Goal: Navigation & Orientation: Find specific page/section

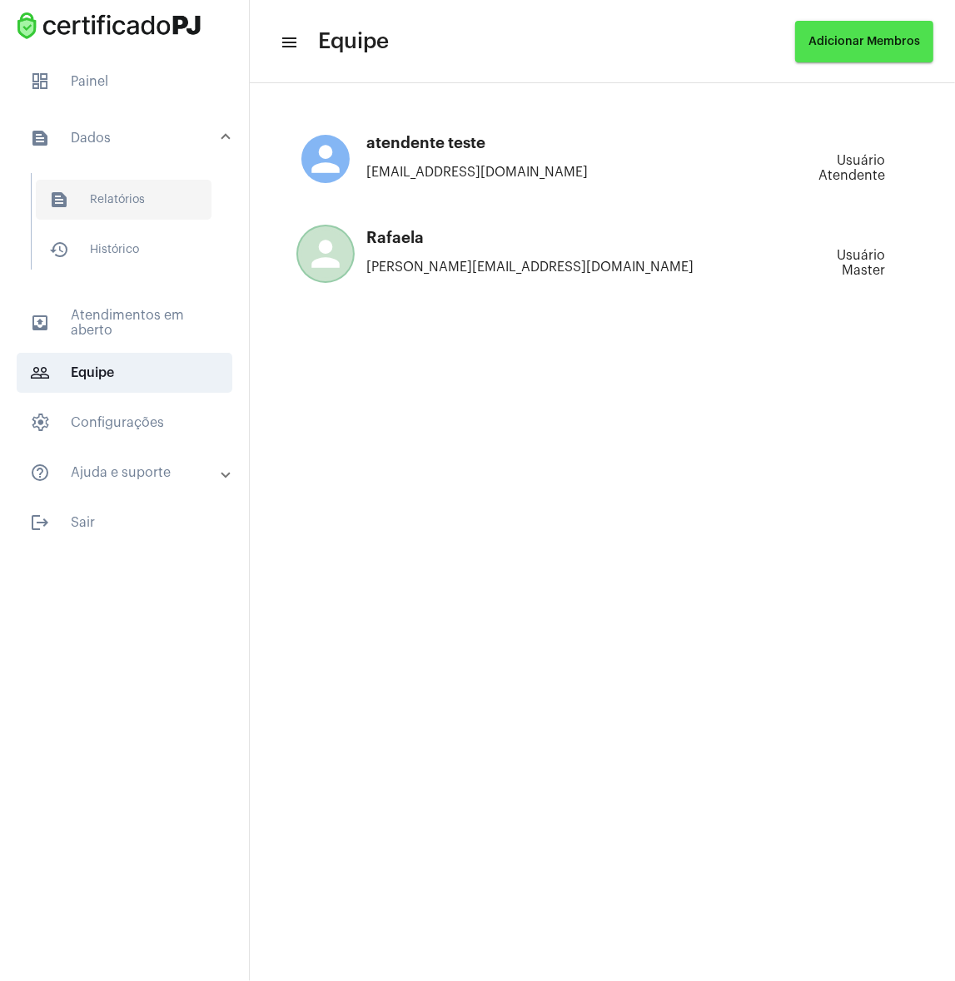
click at [101, 196] on span "text_snippet_outlined Relatórios" at bounding box center [124, 200] width 176 height 40
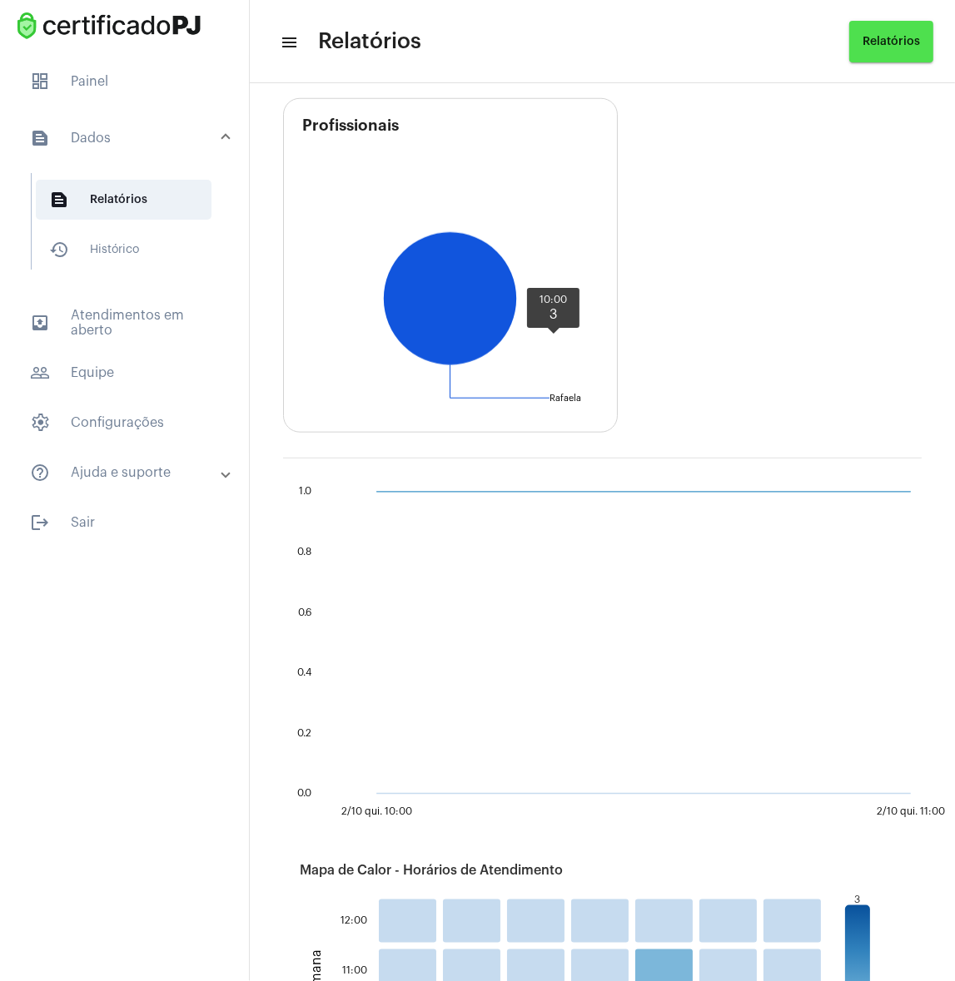
scroll to position [318, 0]
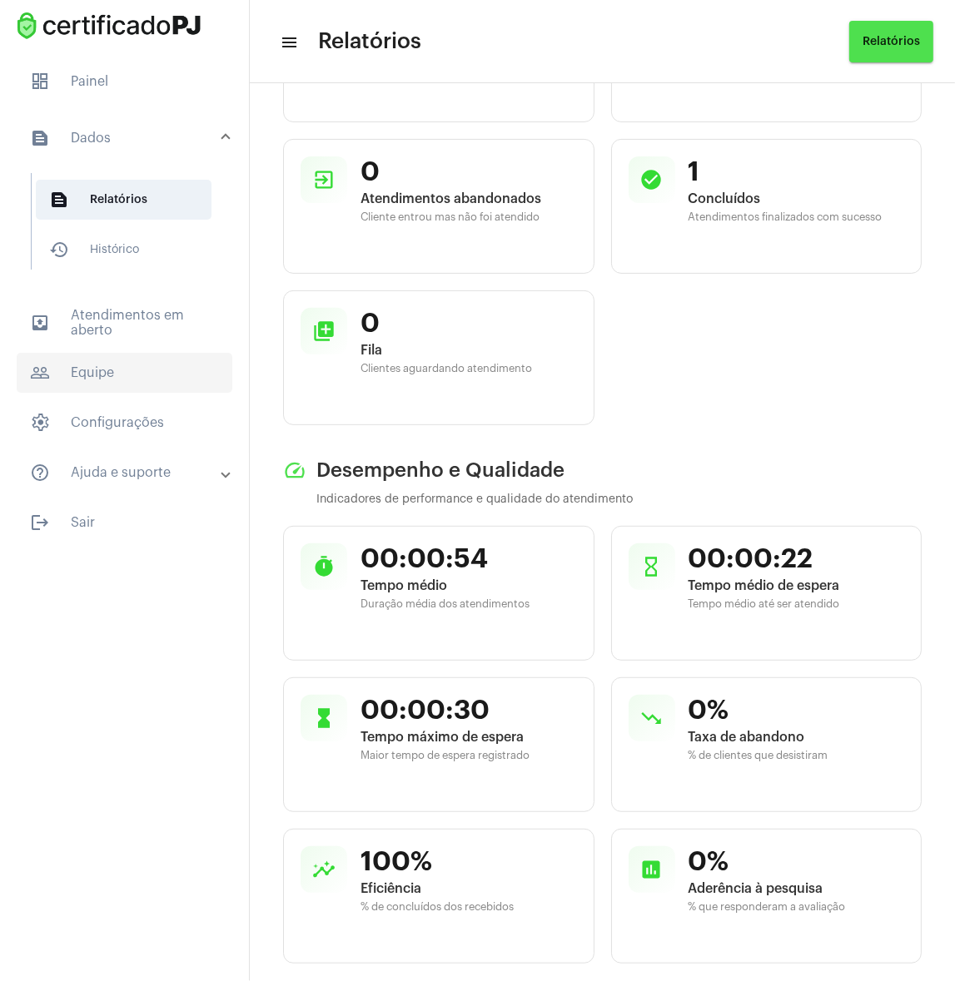
click at [93, 387] on span "people_outline Equipe" at bounding box center [125, 373] width 216 height 40
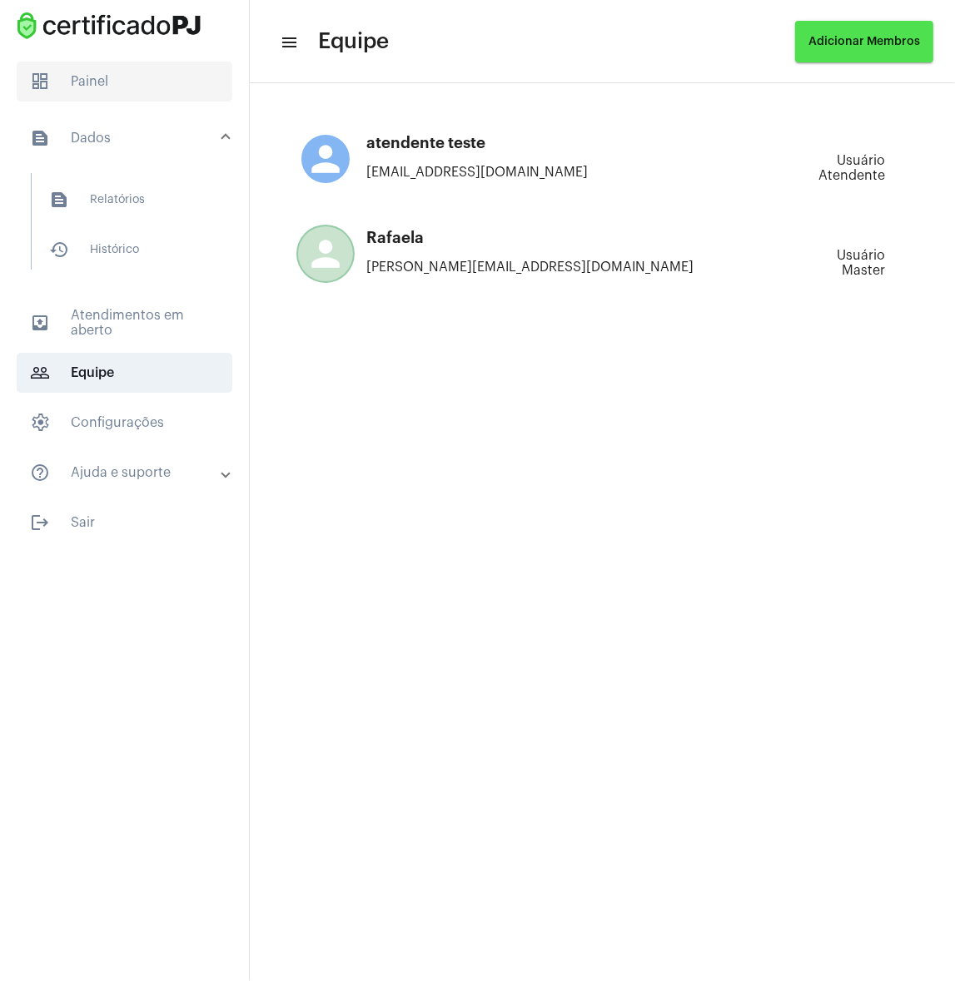
click at [155, 79] on span "dashboard Painel" at bounding box center [125, 82] width 216 height 40
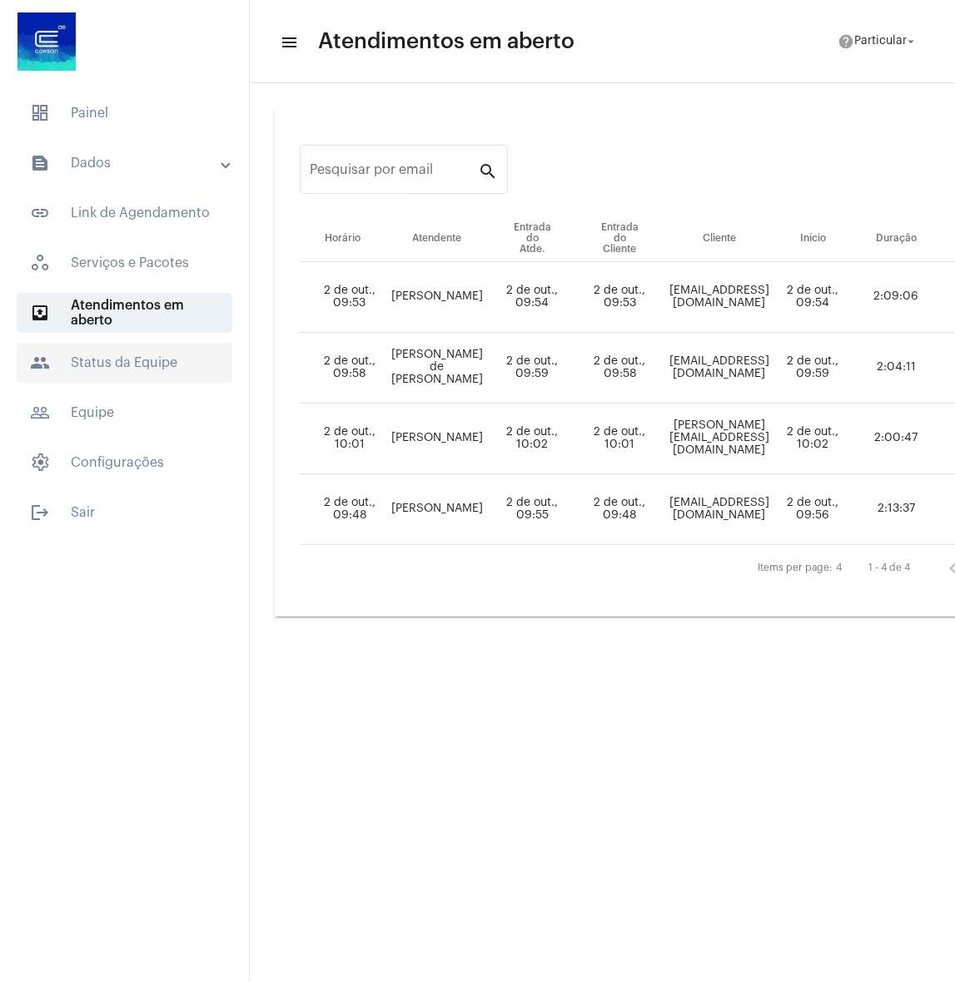
click at [139, 355] on span "people Status da Equipe" at bounding box center [125, 363] width 216 height 40
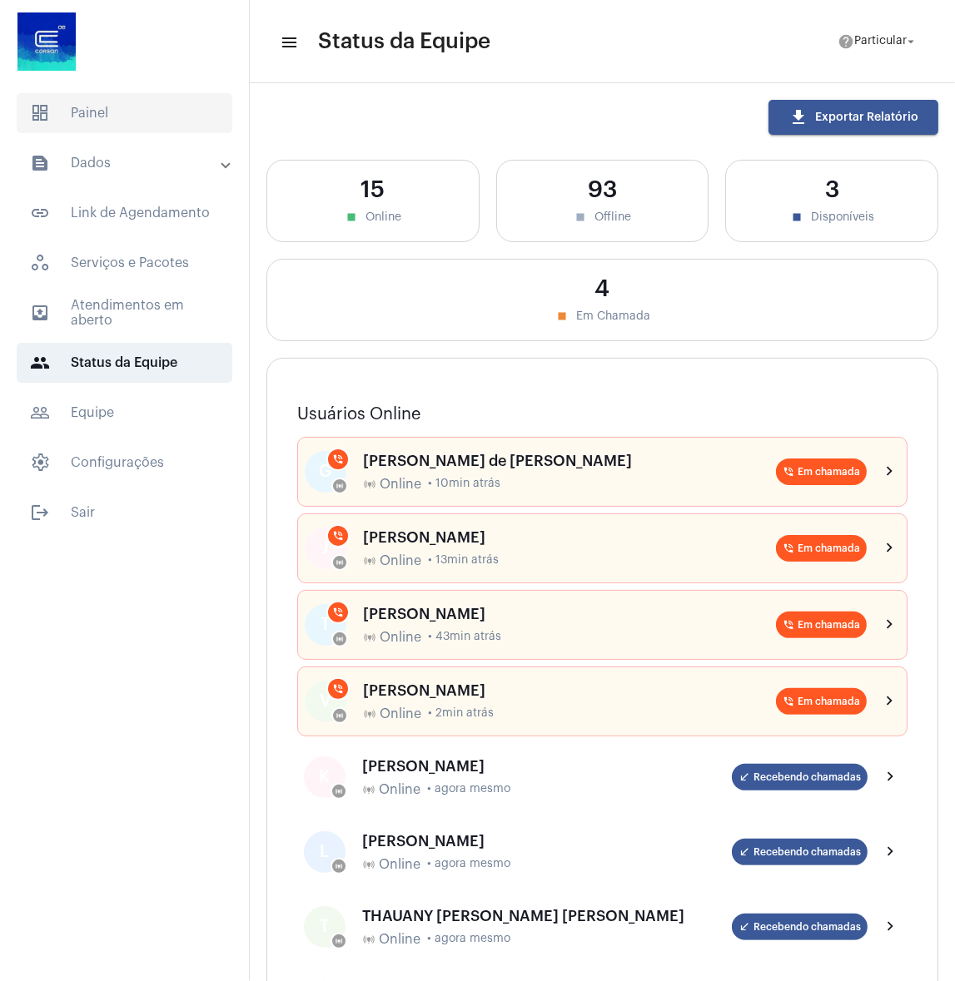
click at [126, 120] on span "dashboard Painel" at bounding box center [125, 113] width 216 height 40
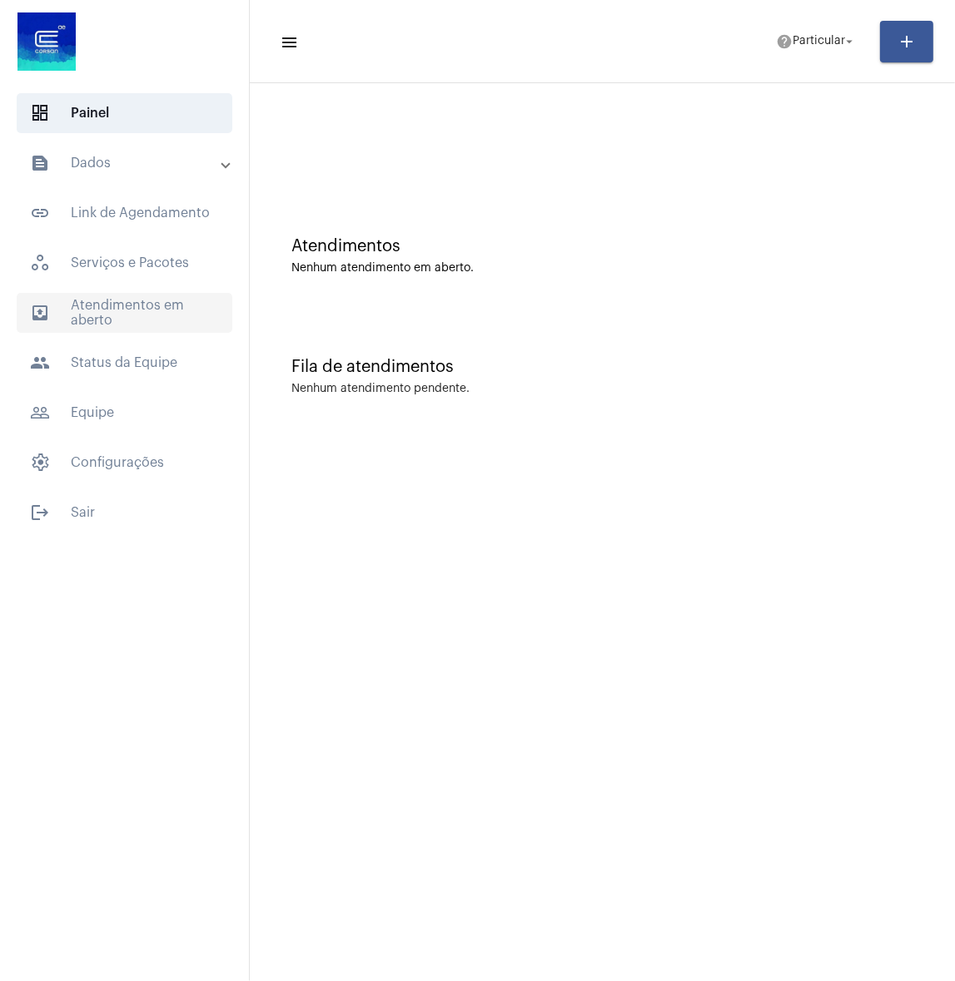
click at [126, 330] on span "outbox_outline Atendimentos em aberto" at bounding box center [125, 313] width 216 height 40
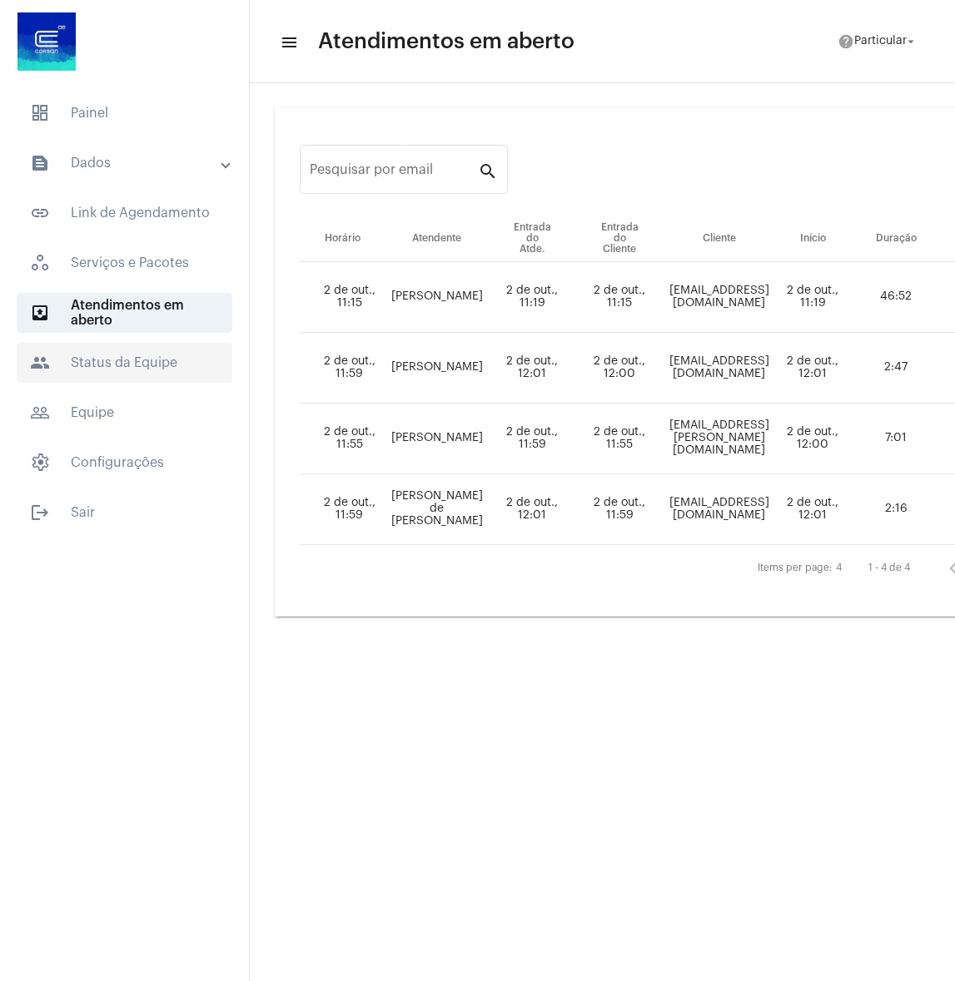
click at [126, 369] on span "people Status da Equipe" at bounding box center [125, 363] width 216 height 40
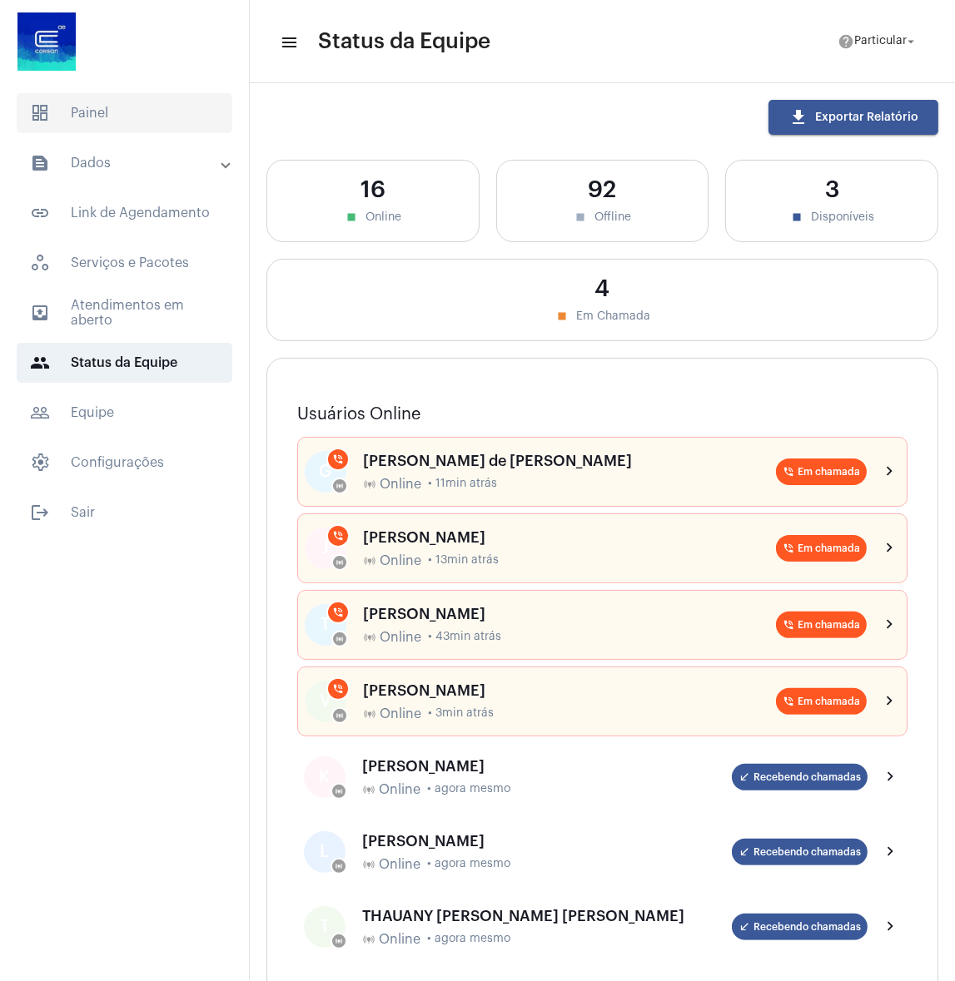
click at [137, 111] on span "dashboard Painel" at bounding box center [125, 113] width 216 height 40
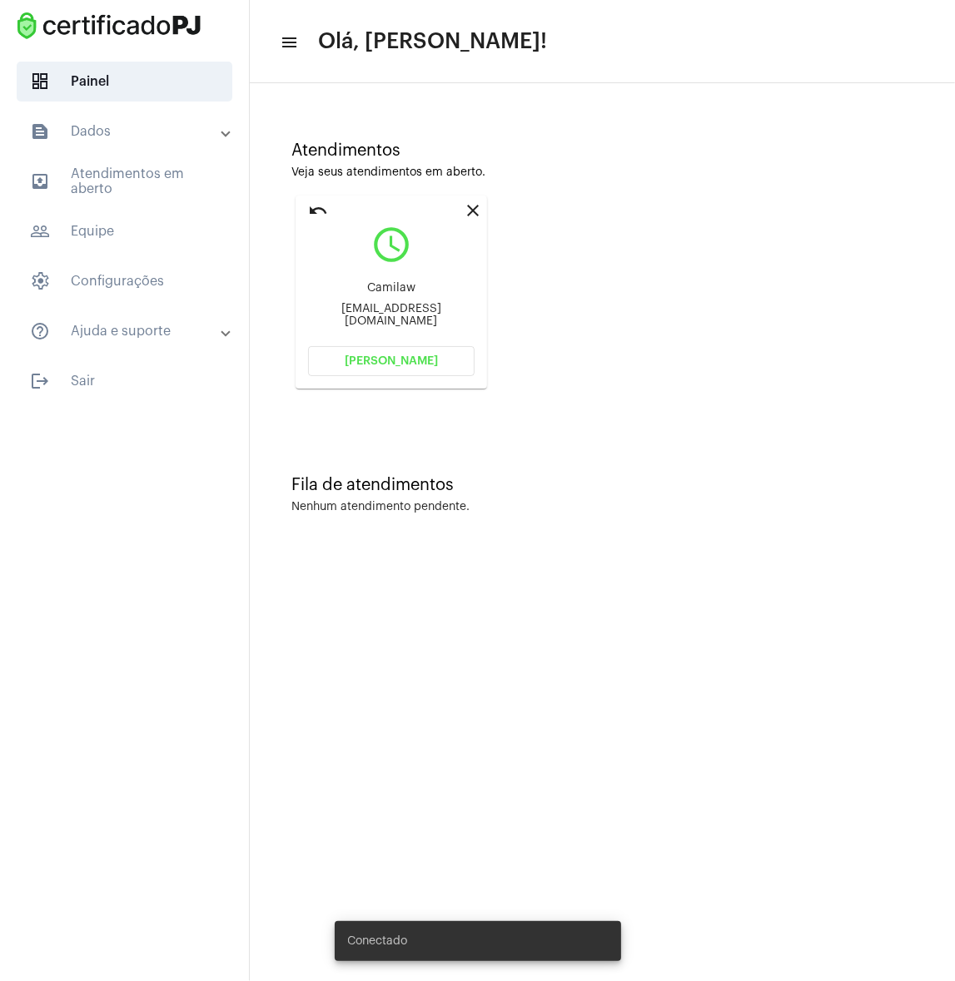
click at [104, 132] on mat-panel-title "text_snippet_outlined Dados" at bounding box center [126, 132] width 192 height 20
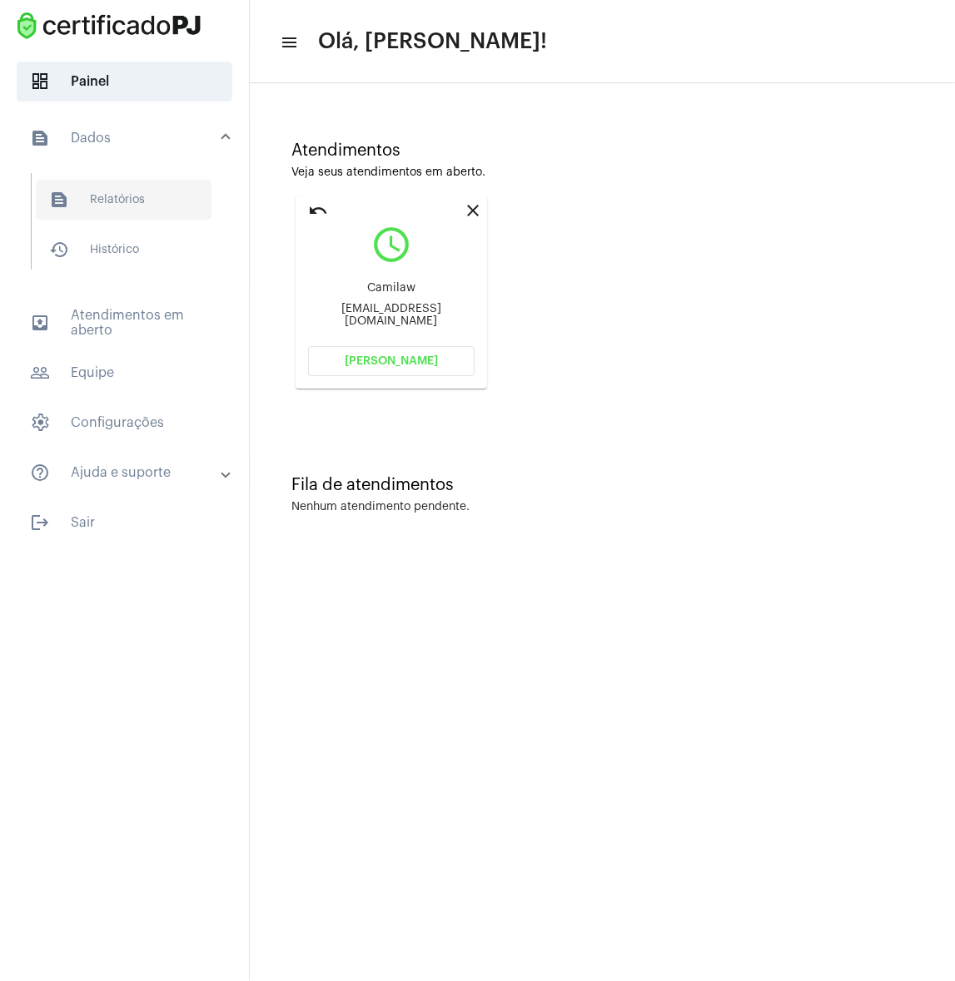
click at [112, 196] on span "text_snippet_outlined Relatórios" at bounding box center [124, 200] width 176 height 40
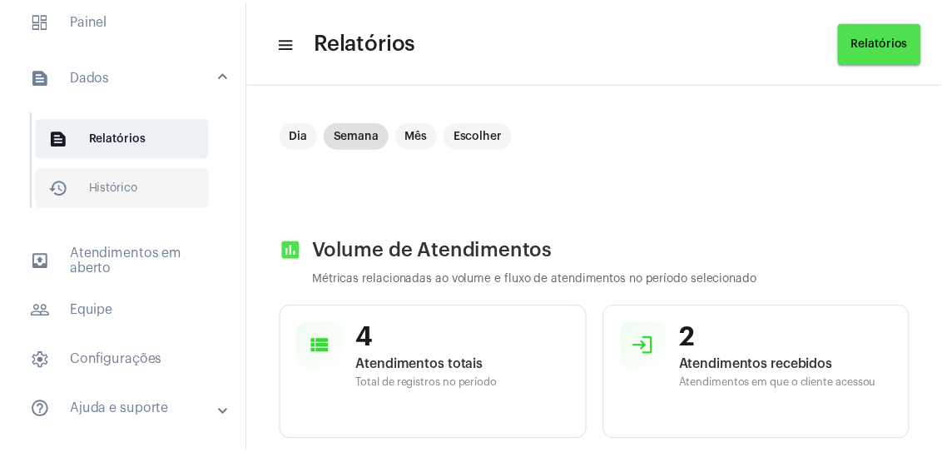
scroll to position [101, 0]
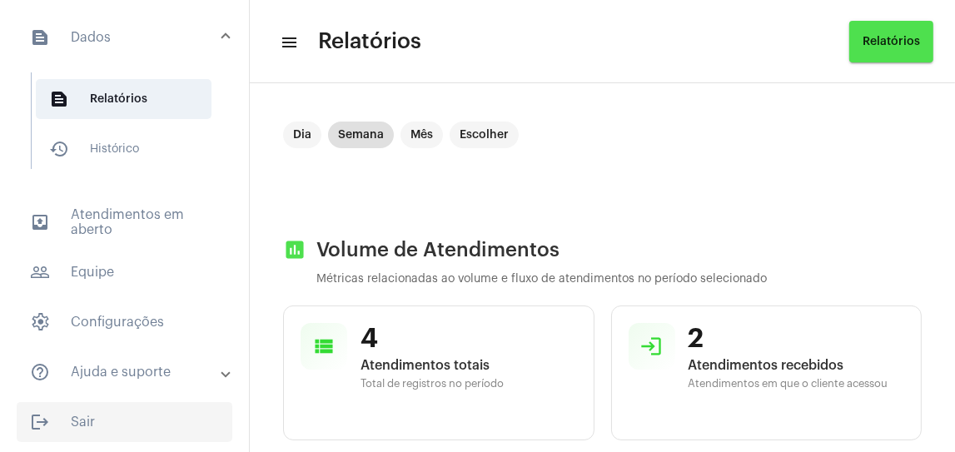
click at [82, 419] on span "logout Sair" at bounding box center [125, 422] width 216 height 40
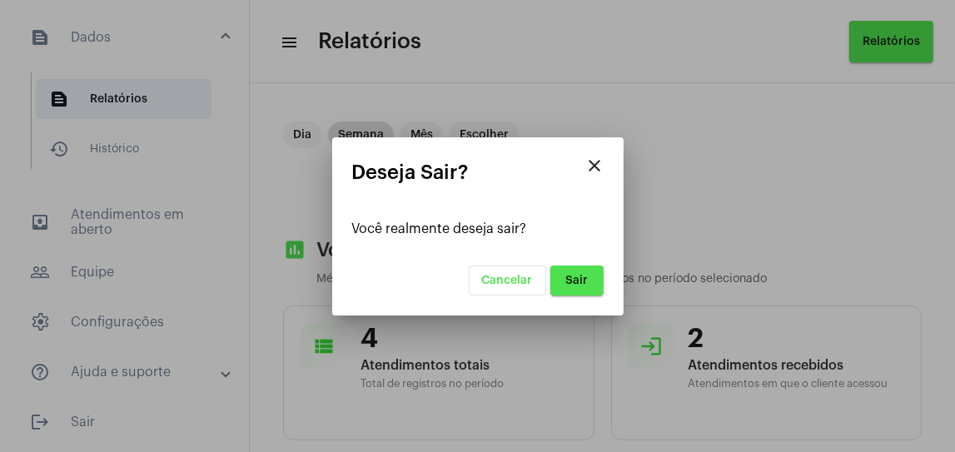
click at [579, 276] on span "Sair" at bounding box center [576, 281] width 22 height 12
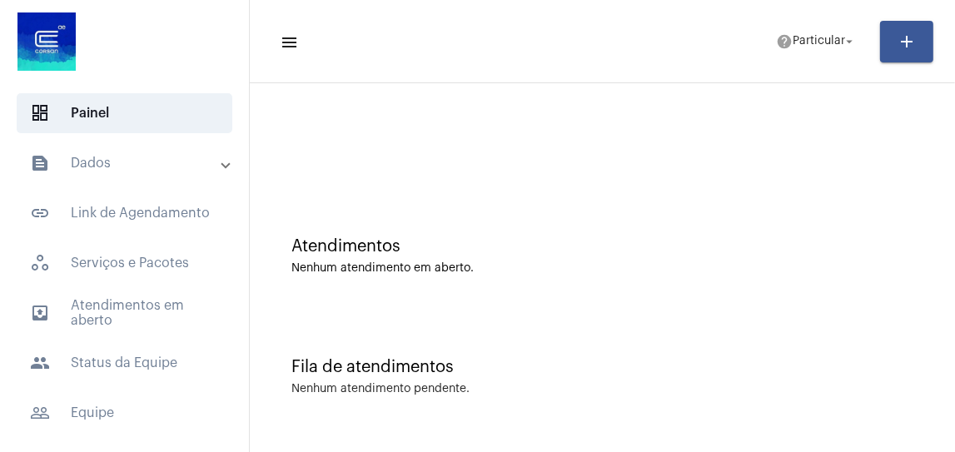
click at [117, 308] on span "outbox_outline Atendimentos em aberto" at bounding box center [125, 313] width 216 height 40
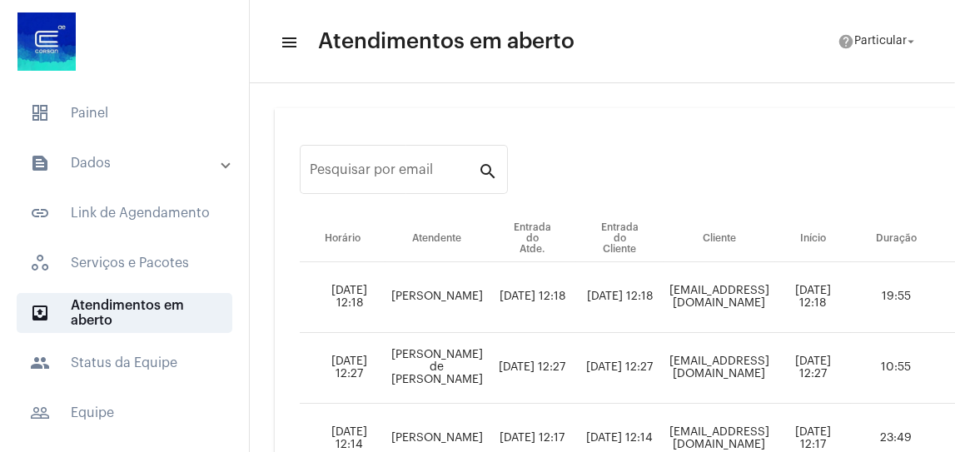
scroll to position [129, 0]
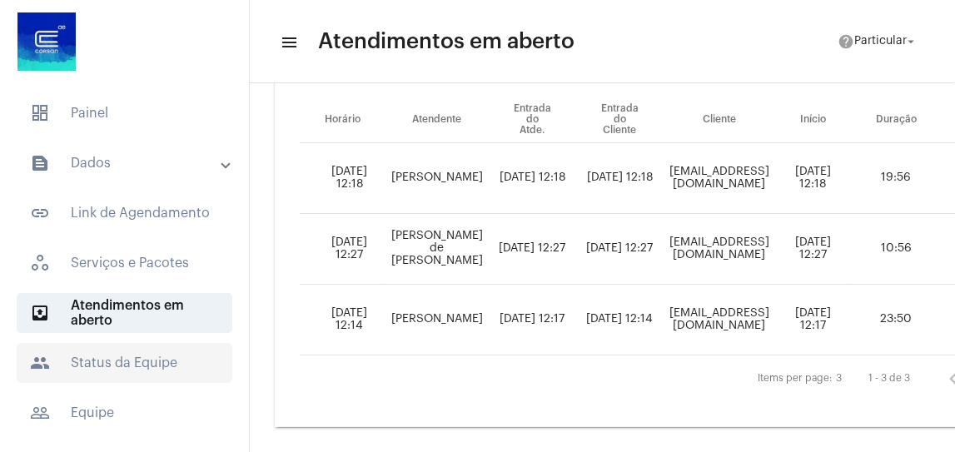
click at [173, 358] on span "people Status da Equipe" at bounding box center [125, 363] width 216 height 40
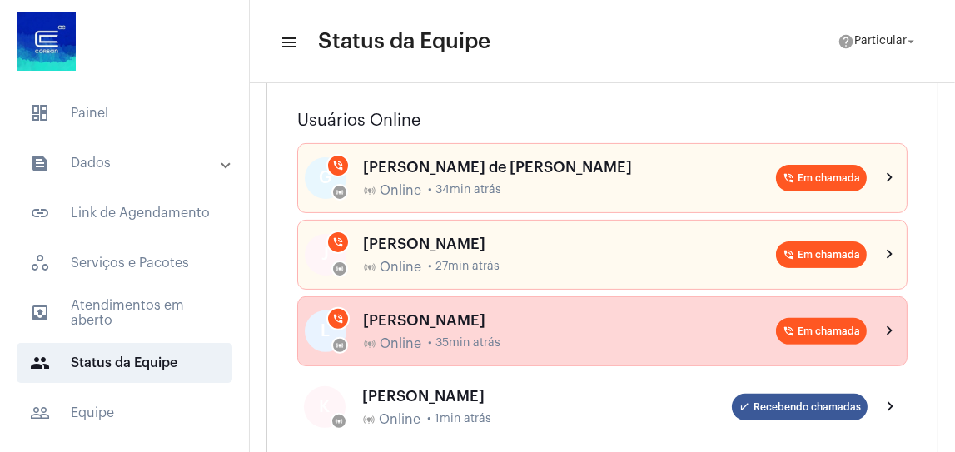
scroll to position [116, 0]
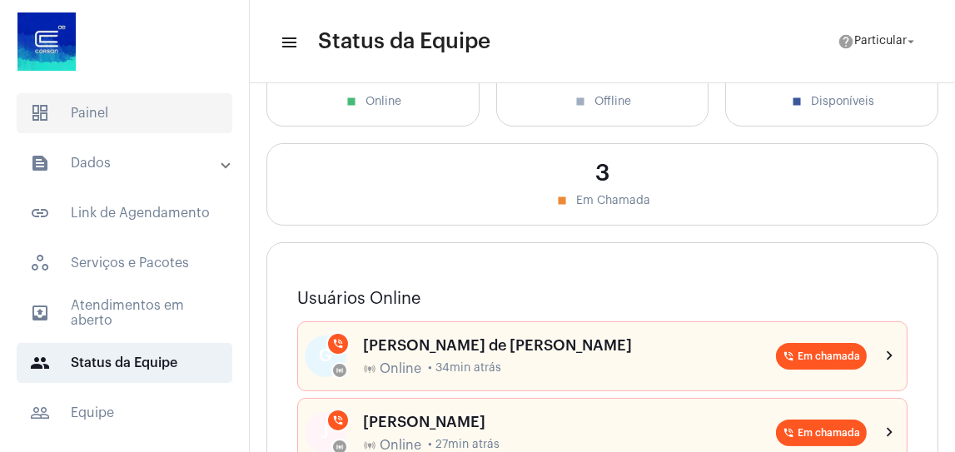
click at [106, 127] on span "dashboard Painel" at bounding box center [125, 113] width 216 height 40
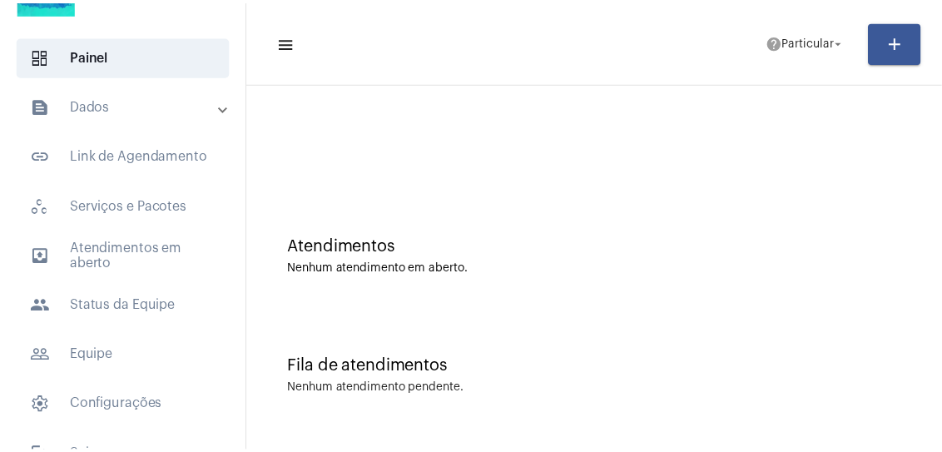
scroll to position [91, 0]
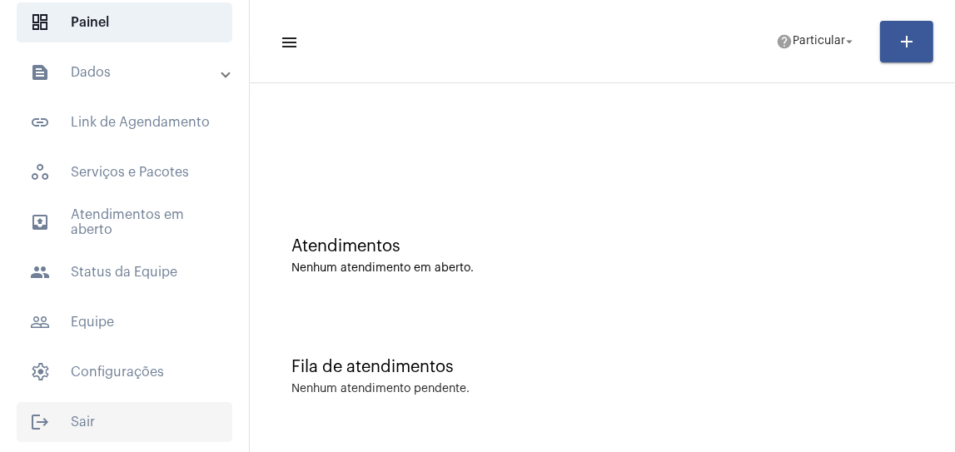
click at [89, 420] on span "logout Sair" at bounding box center [125, 422] width 216 height 40
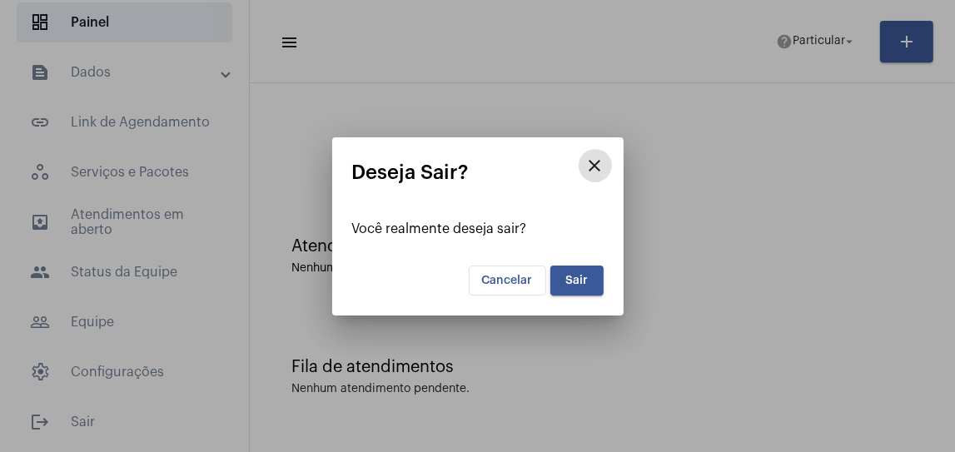
click at [582, 281] on span "Sair" at bounding box center [576, 281] width 22 height 12
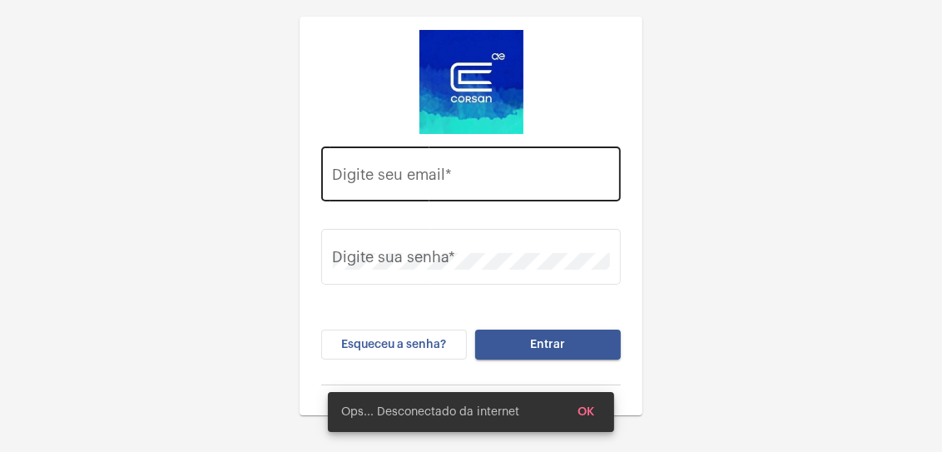
type input "bernardo.gontijo@corsan.com.br"
